Goal: Navigation & Orientation: Find specific page/section

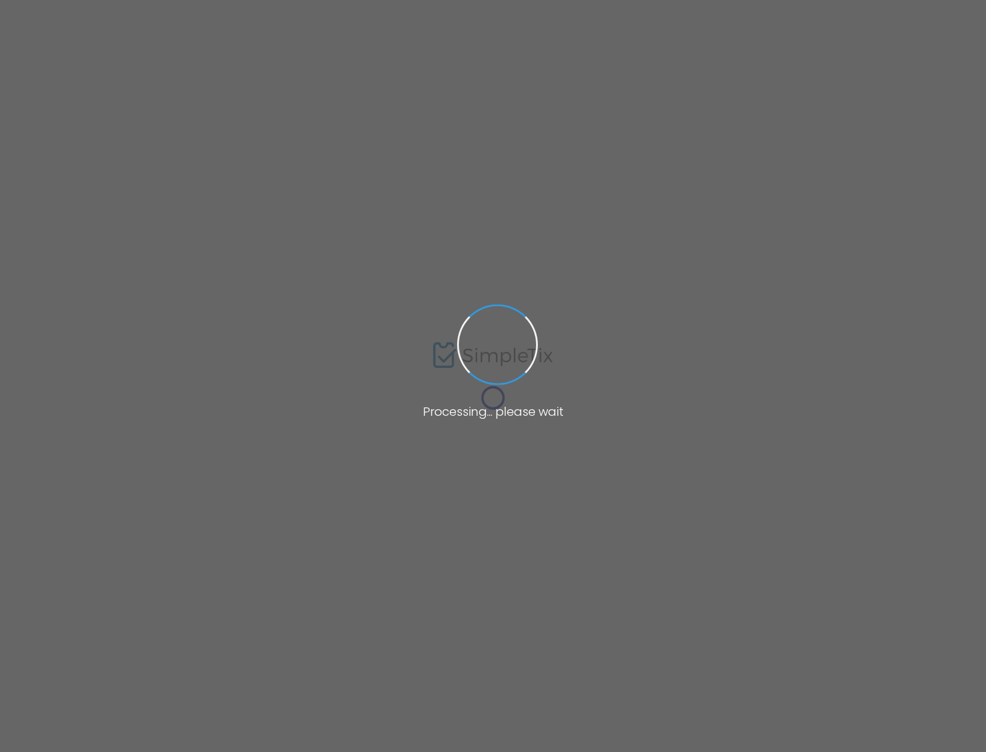
type input "[URL][DOMAIN_NAME]"
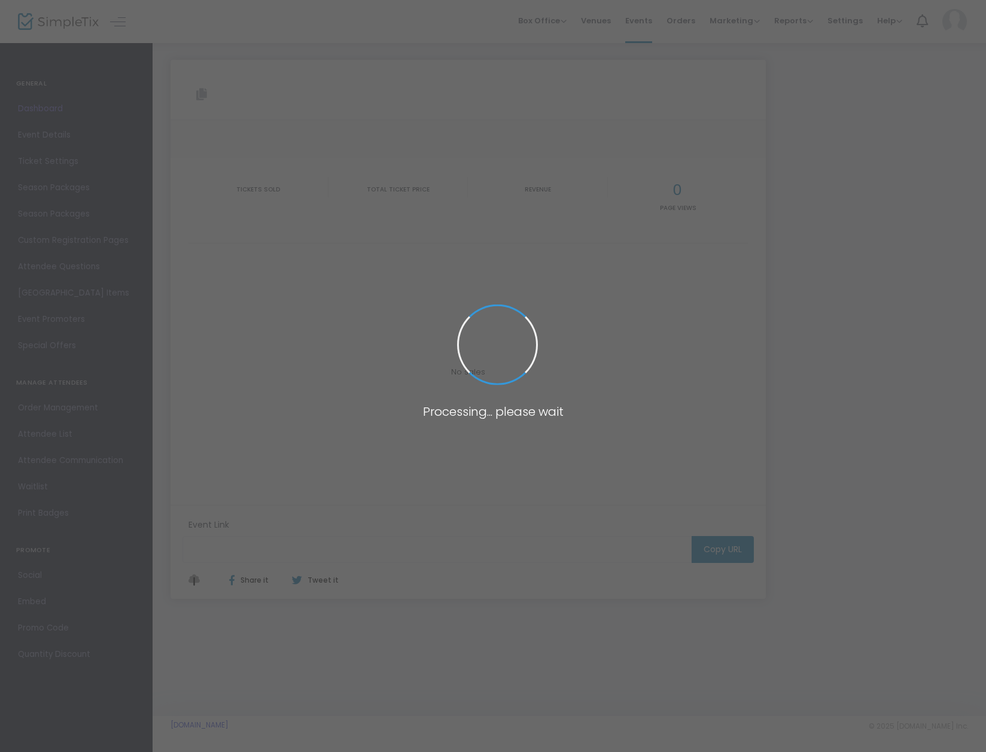
type input "[URL][DOMAIN_NAME]"
